Goal: Obtain resource: Obtain resource

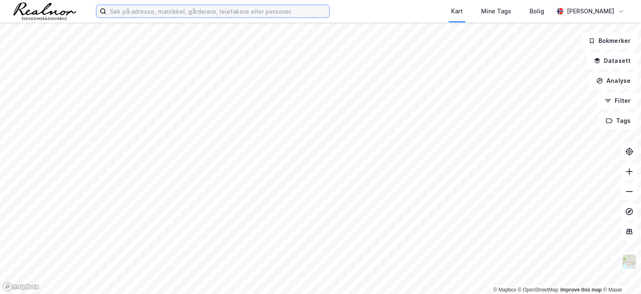
click at [176, 10] on input at bounding box center [217, 11] width 223 height 13
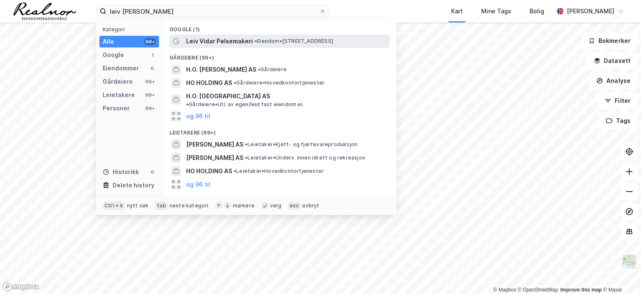
click at [327, 43] on span "• Eiendom • [STREET_ADDRESS]" at bounding box center [293, 41] width 78 height 7
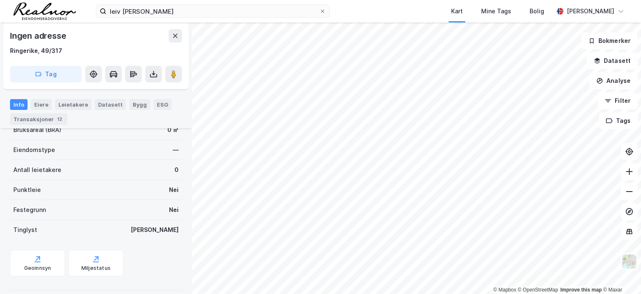
scroll to position [158, 0]
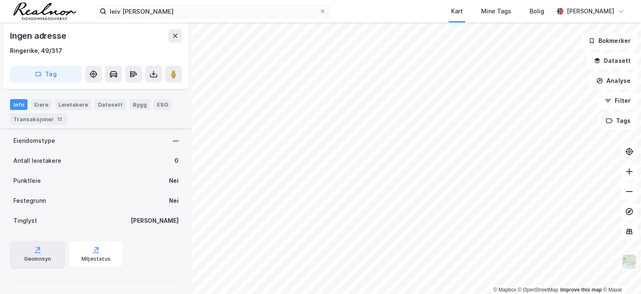
click at [37, 251] on icon at bounding box center [37, 250] width 8 height 8
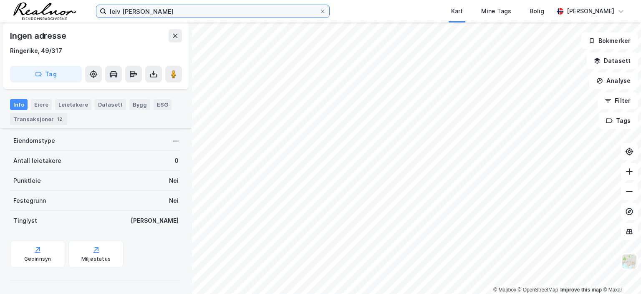
click at [155, 13] on input "leiv [PERSON_NAME]" at bounding box center [212, 11] width 213 height 13
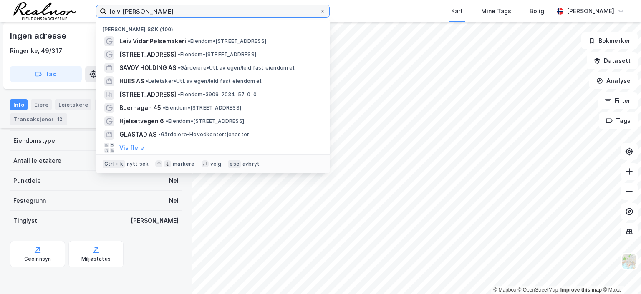
drag, startPoint x: 153, startPoint y: 11, endPoint x: 73, endPoint y: 3, distance: 80.9
click at [73, 3] on div "leiv vidar hø [PERSON_NAME] søk (100) [PERSON_NAME] • Eiendom • [STREET_ADDRESS…" at bounding box center [320, 11] width 641 height 23
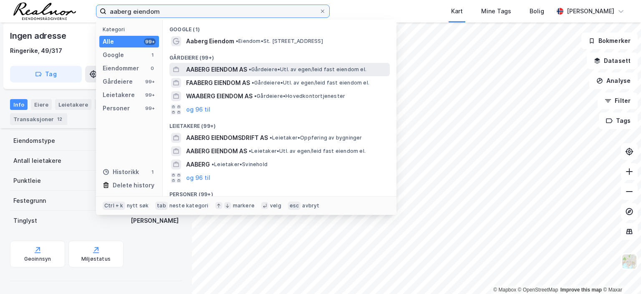
type input "aaberg eiendom"
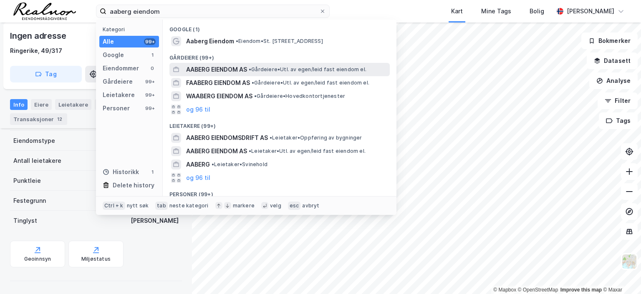
click at [222, 68] on span "AABERG EIENDOM AS" at bounding box center [216, 70] width 61 height 10
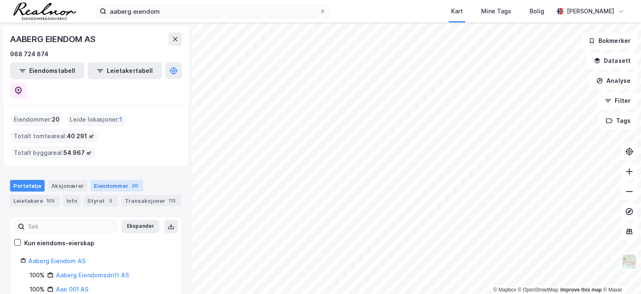
click at [105, 180] on div "Eiendommer 20" at bounding box center [116, 186] width 53 height 12
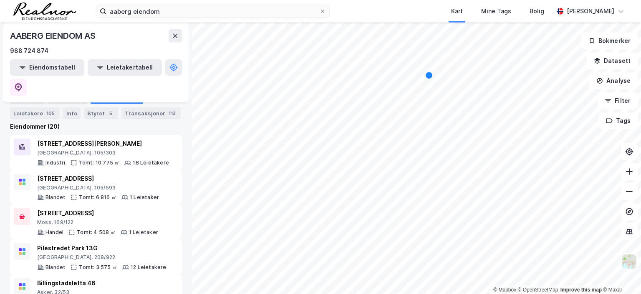
scroll to position [42, 0]
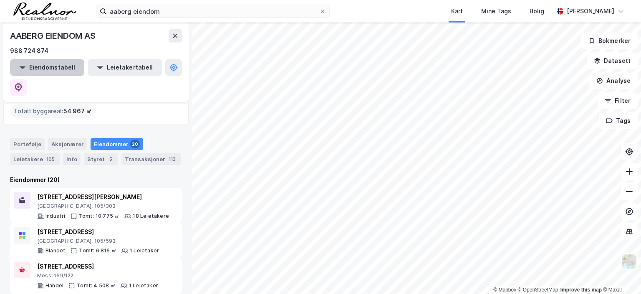
click at [51, 68] on button "Eiendomstabell" at bounding box center [47, 67] width 74 height 17
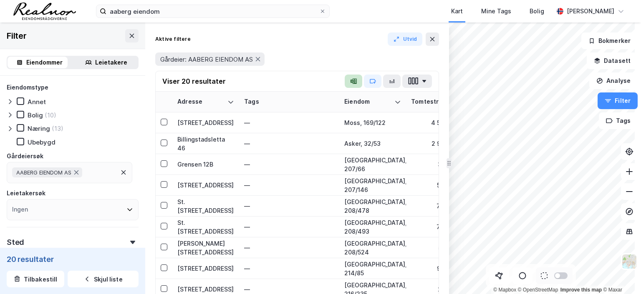
click at [353, 79] on icon "button" at bounding box center [353, 81] width 7 height 7
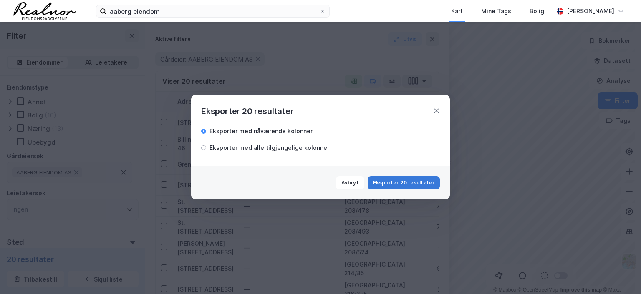
click at [402, 181] on button "Eksporter 20 resultater" at bounding box center [403, 182] width 72 height 13
